Goal: Information Seeking & Learning: Learn about a topic

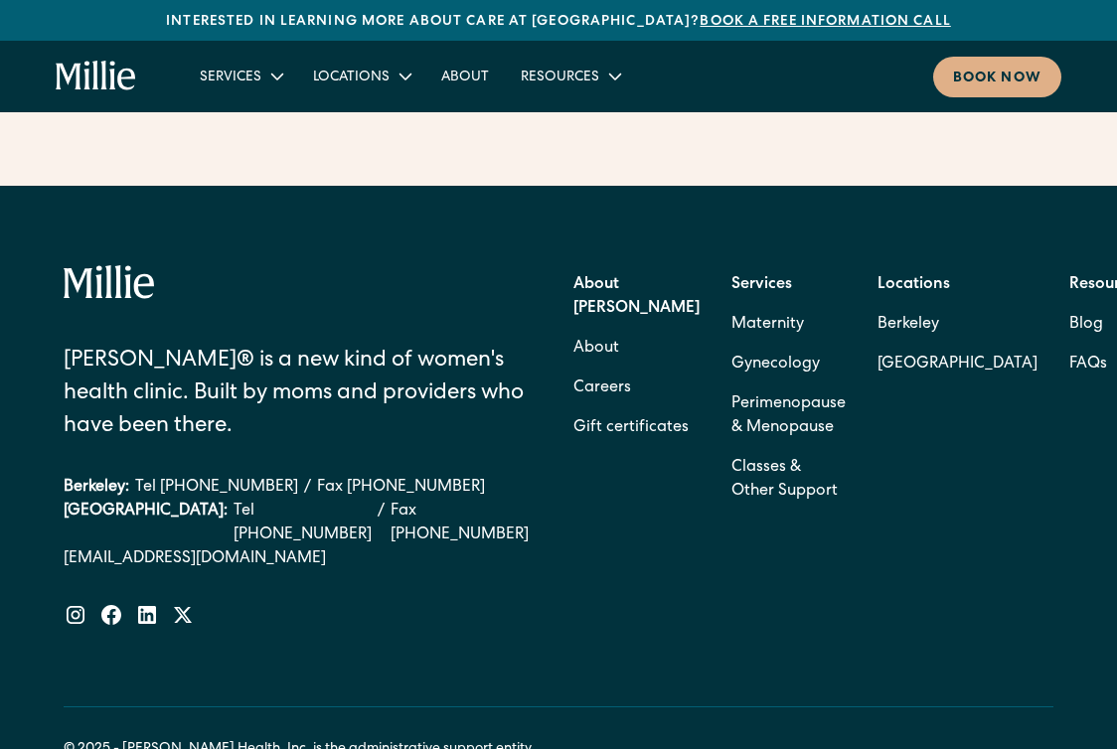
scroll to position [8984, 0]
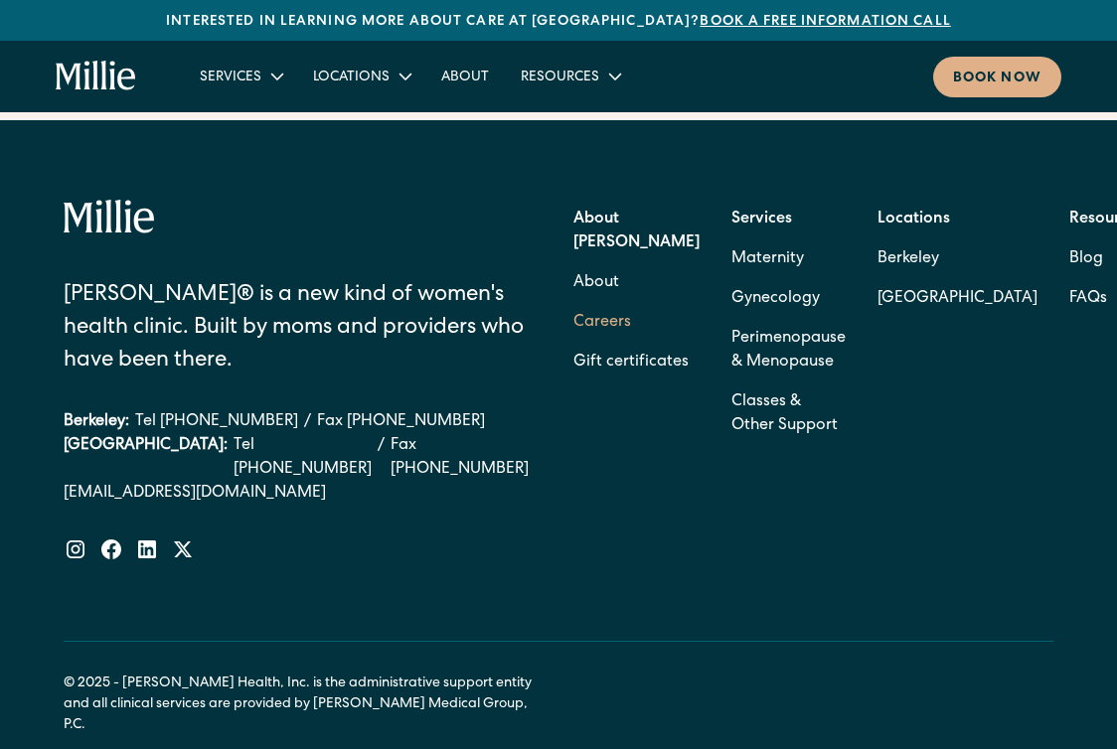
click at [619, 303] on link "Careers" at bounding box center [602, 323] width 58 height 40
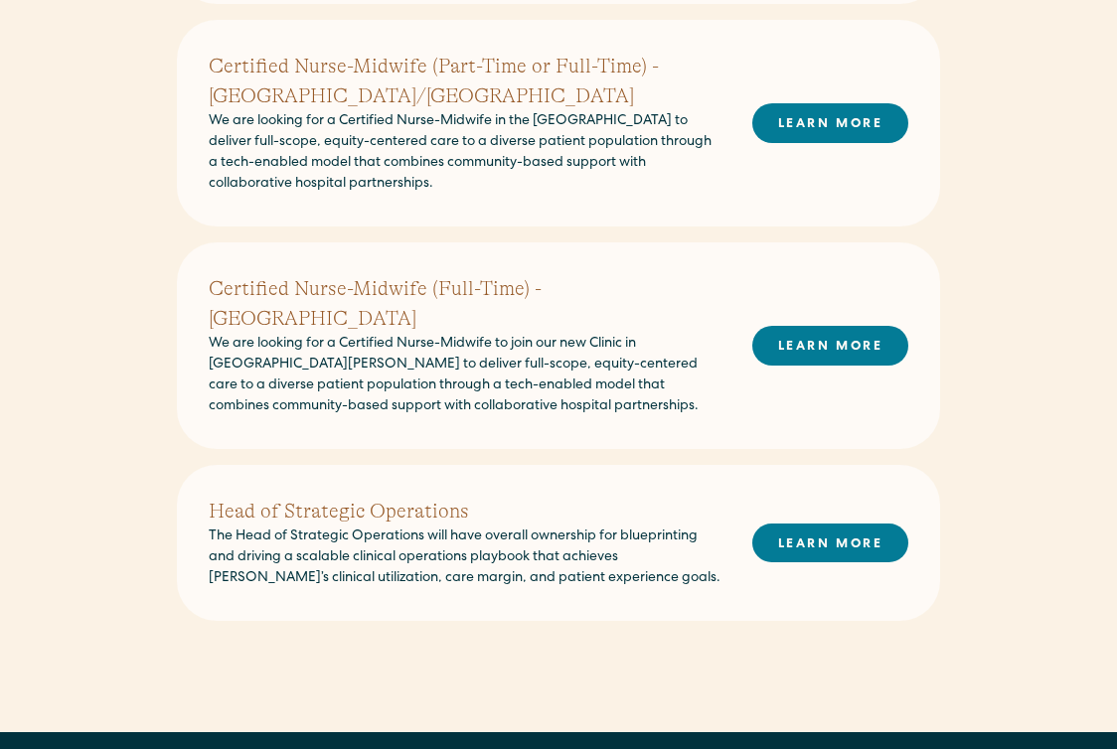
scroll to position [817, 0]
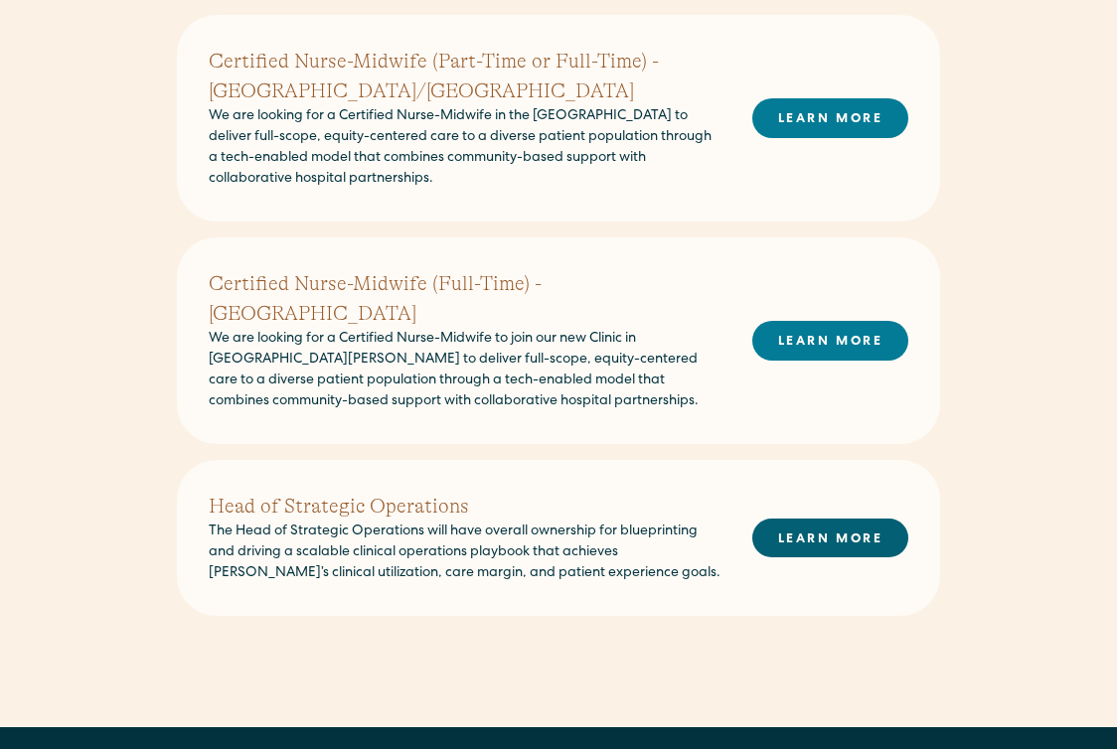
click at [778, 519] on link "LEARN MORE" at bounding box center [830, 538] width 156 height 39
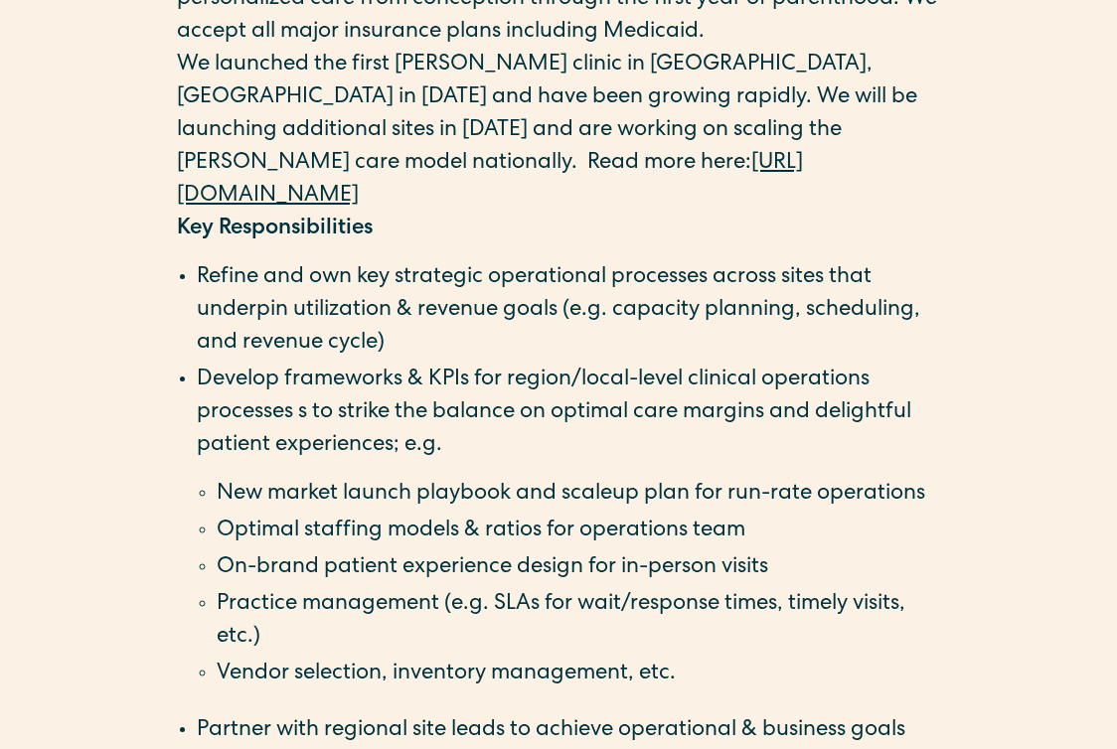
scroll to position [1613, 0]
